Goal: Find specific page/section: Find specific page/section

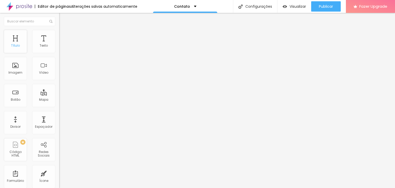
click at [17, 44] on div "Título" at bounding box center [15, 46] width 9 height 4
click at [41, 47] on div "Texto" at bounding box center [44, 46] width 8 height 4
drag, startPoint x: 43, startPoint y: 42, endPoint x: 49, endPoint y: 46, distance: 6.2
click at [43, 42] on div "Texto" at bounding box center [43, 41] width 23 height 23
click at [18, 105] on div "Botão" at bounding box center [15, 95] width 23 height 23
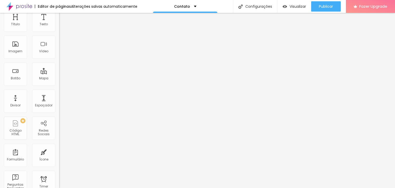
scroll to position [159, 0]
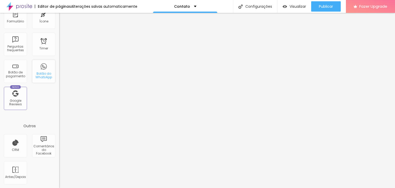
click at [46, 69] on div "Botão do WhatsApp" at bounding box center [43, 71] width 23 height 23
click at [20, 68] on div "Botão de pagamento" at bounding box center [15, 71] width 23 height 23
click at [15, 45] on div "Perguntas frequentes" at bounding box center [15, 48] width 20 height 7
click at [294, 4] on span "Visualizar" at bounding box center [298, 6] width 16 height 4
